Goal: Task Accomplishment & Management: Use online tool/utility

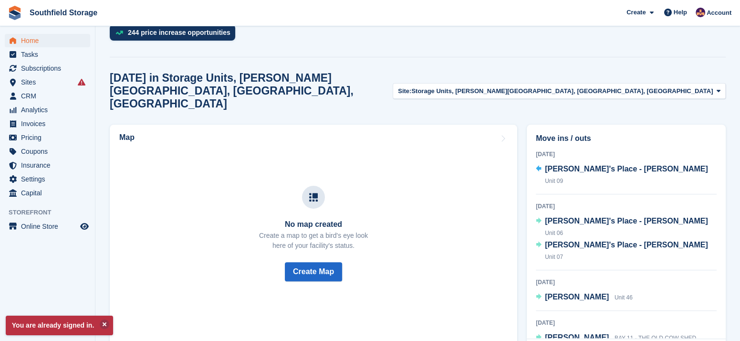
scroll to position [159, 0]
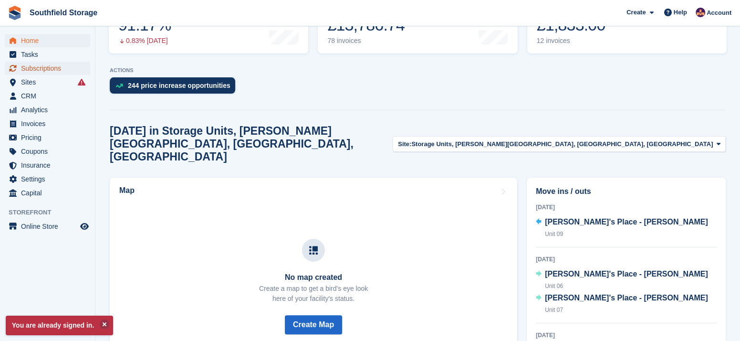
click at [42, 64] on span "Subscriptions" at bounding box center [49, 68] width 57 height 13
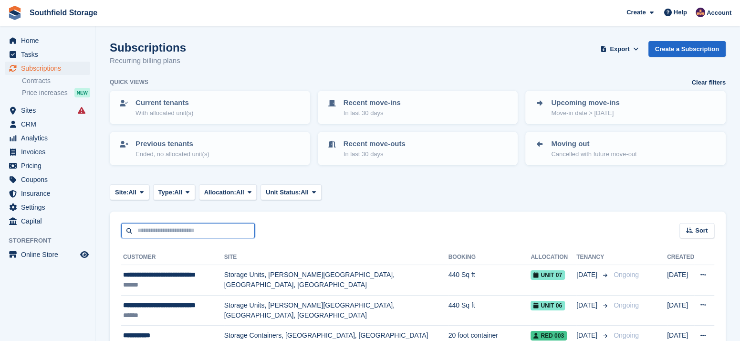
click at [180, 229] on input "text" at bounding box center [188, 231] width 134 height 16
type input "*******"
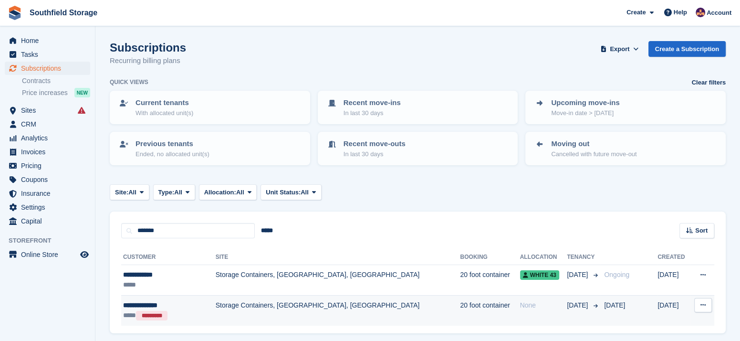
scroll to position [31, 0]
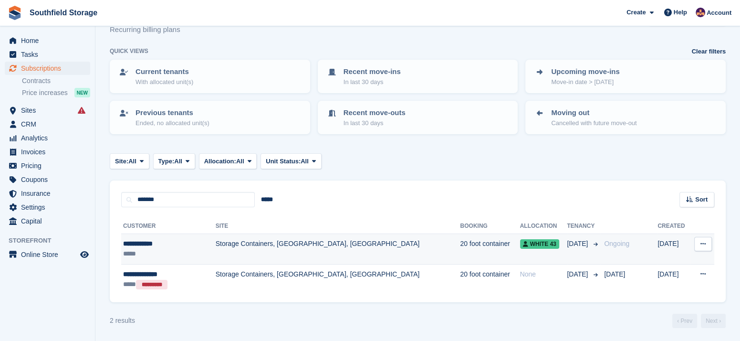
click at [245, 242] on td "Storage Containers, [GEOGRAPHIC_DATA], [GEOGRAPHIC_DATA]" at bounding box center [338, 249] width 245 height 31
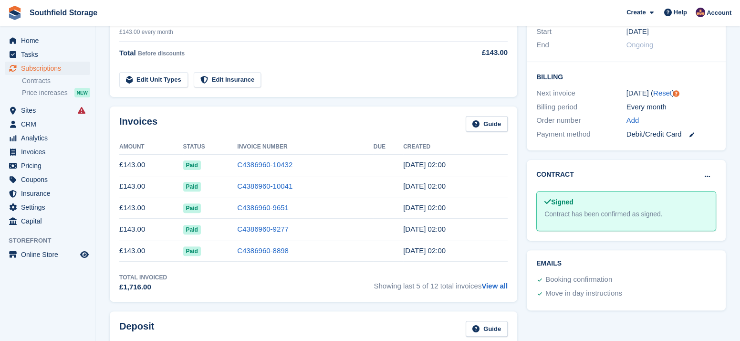
scroll to position [106, 0]
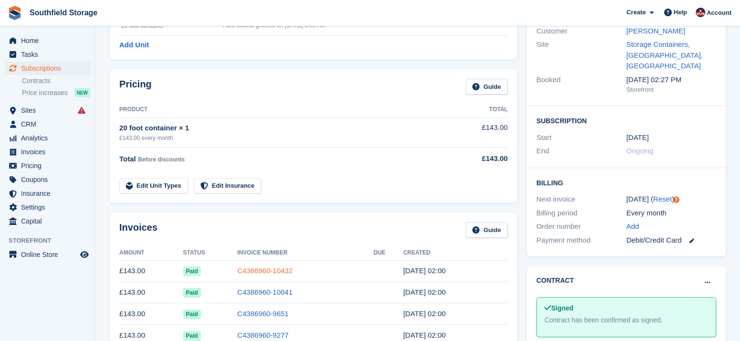
drag, startPoint x: 248, startPoint y: 268, endPoint x: 253, endPoint y: 268, distance: 5.7
click at [247, 268] on link "C4386960-10432" at bounding box center [264, 270] width 55 height 8
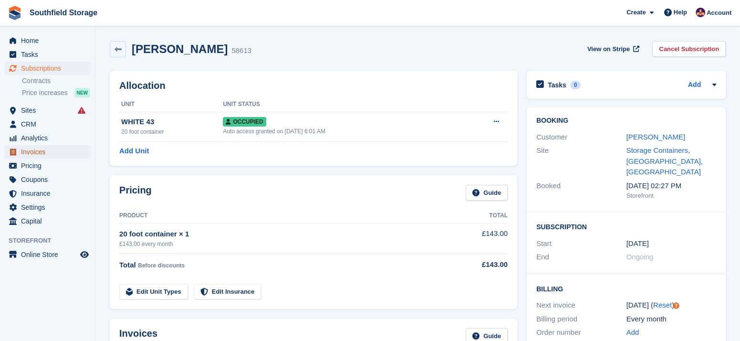
click at [34, 153] on span "Invoices" at bounding box center [49, 151] width 57 height 13
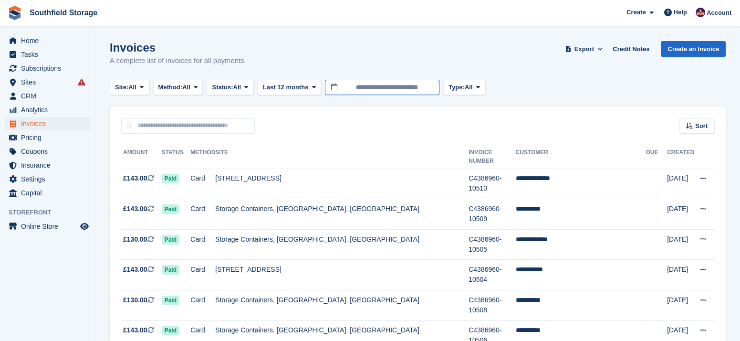
click at [354, 87] on input "**********" at bounding box center [382, 88] width 115 height 16
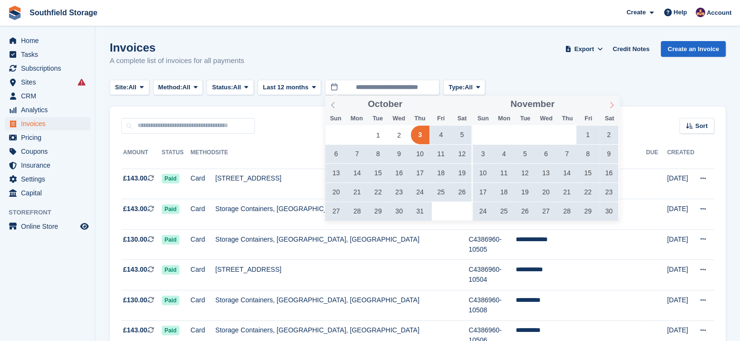
click at [610, 104] on icon at bounding box center [611, 105] width 7 height 7
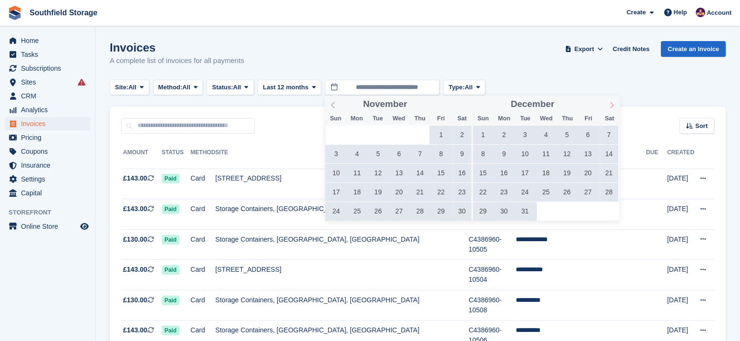
click at [610, 104] on icon at bounding box center [611, 105] width 7 height 7
type input "****"
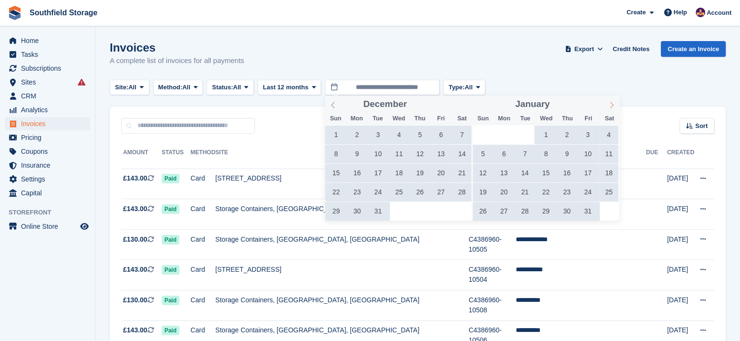
click at [610, 104] on icon at bounding box center [611, 105] width 7 height 7
type input "****"
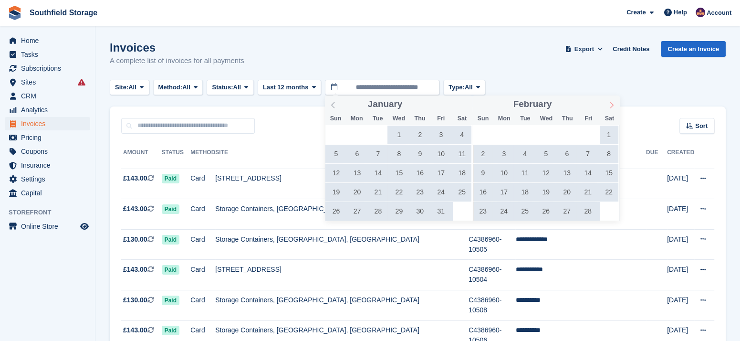
click at [610, 104] on icon at bounding box center [611, 105] width 7 height 7
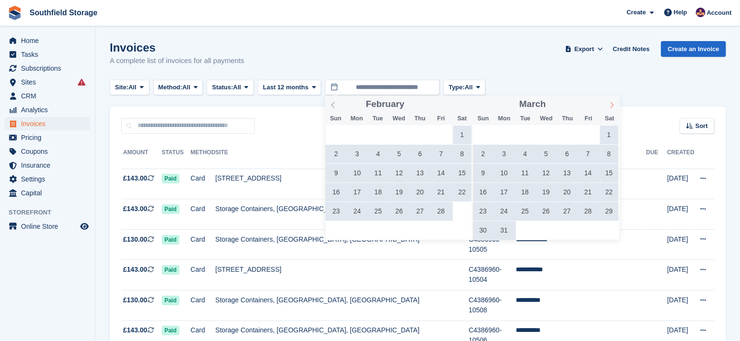
click at [610, 104] on icon at bounding box center [611, 105] width 7 height 7
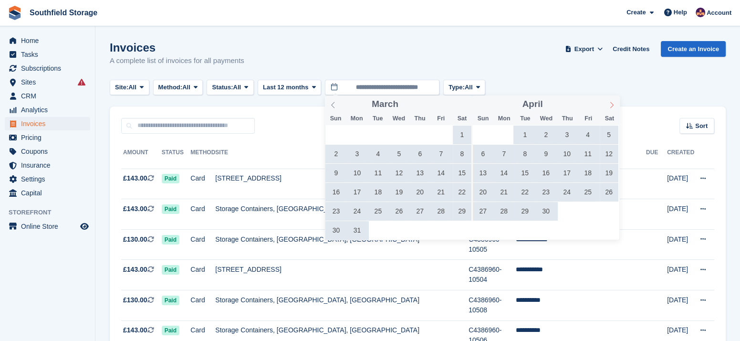
click at [610, 104] on icon at bounding box center [611, 105] width 7 height 7
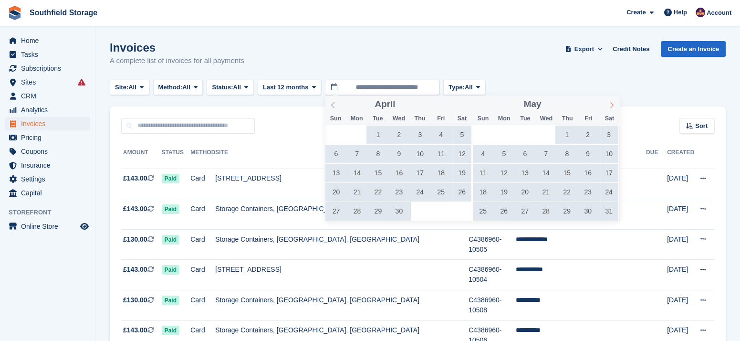
click at [610, 104] on icon at bounding box center [611, 105] width 7 height 7
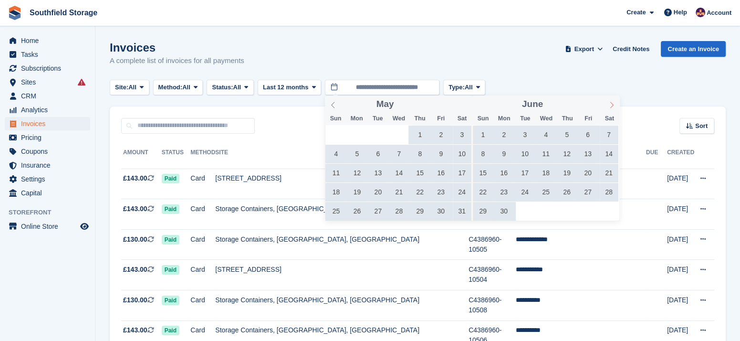
click at [610, 104] on icon at bounding box center [611, 105] width 7 height 7
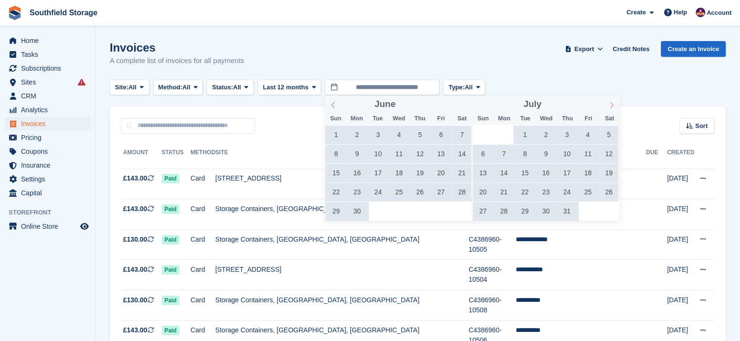
click at [610, 104] on icon at bounding box center [611, 105] width 7 height 7
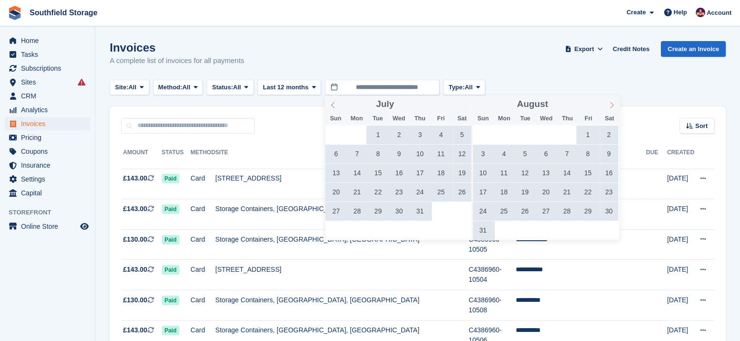
click at [610, 104] on icon at bounding box center [611, 105] width 7 height 7
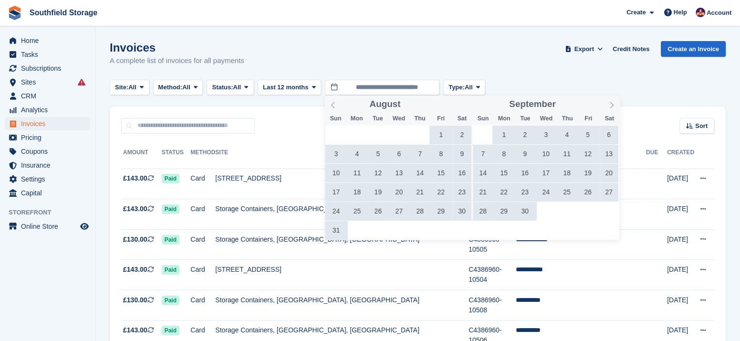
click at [609, 192] on span "27" at bounding box center [609, 192] width 19 height 19
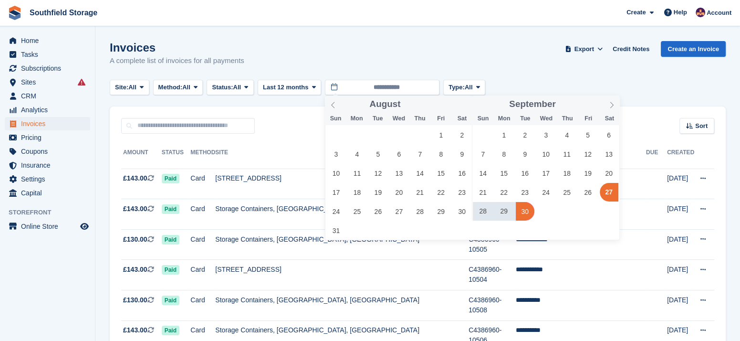
click at [526, 212] on span "30" at bounding box center [525, 211] width 19 height 19
type input "**********"
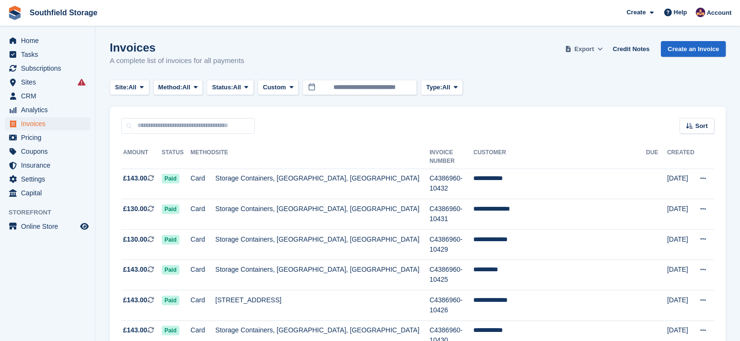
click at [585, 50] on span "Export" at bounding box center [585, 49] width 20 height 10
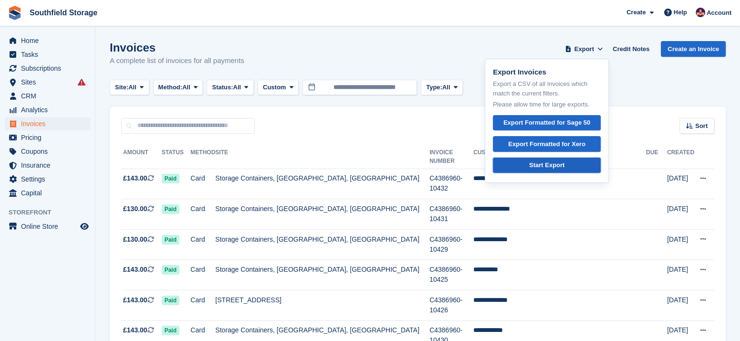
click at [533, 162] on link "Start Export" at bounding box center [547, 165] width 108 height 16
